Goal: Task Accomplishment & Management: Complete application form

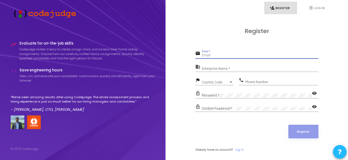
click at [215, 55] on input "Email *" at bounding box center [260, 56] width 116 height 4
type input "[EMAIL_ADDRESS][DOMAIN_NAME]"
click at [228, 69] on input "Enterprise Name *" at bounding box center [260, 69] width 116 height 4
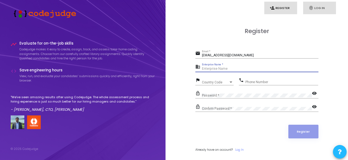
click at [320, 9] on link "fingerprint Log In" at bounding box center [319, 8] width 33 height 13
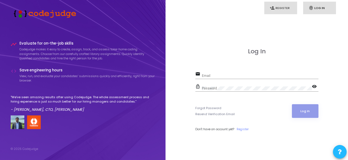
click at [280, 10] on link "person_add Register" at bounding box center [280, 8] width 33 height 13
